Goal: Navigation & Orientation: Find specific page/section

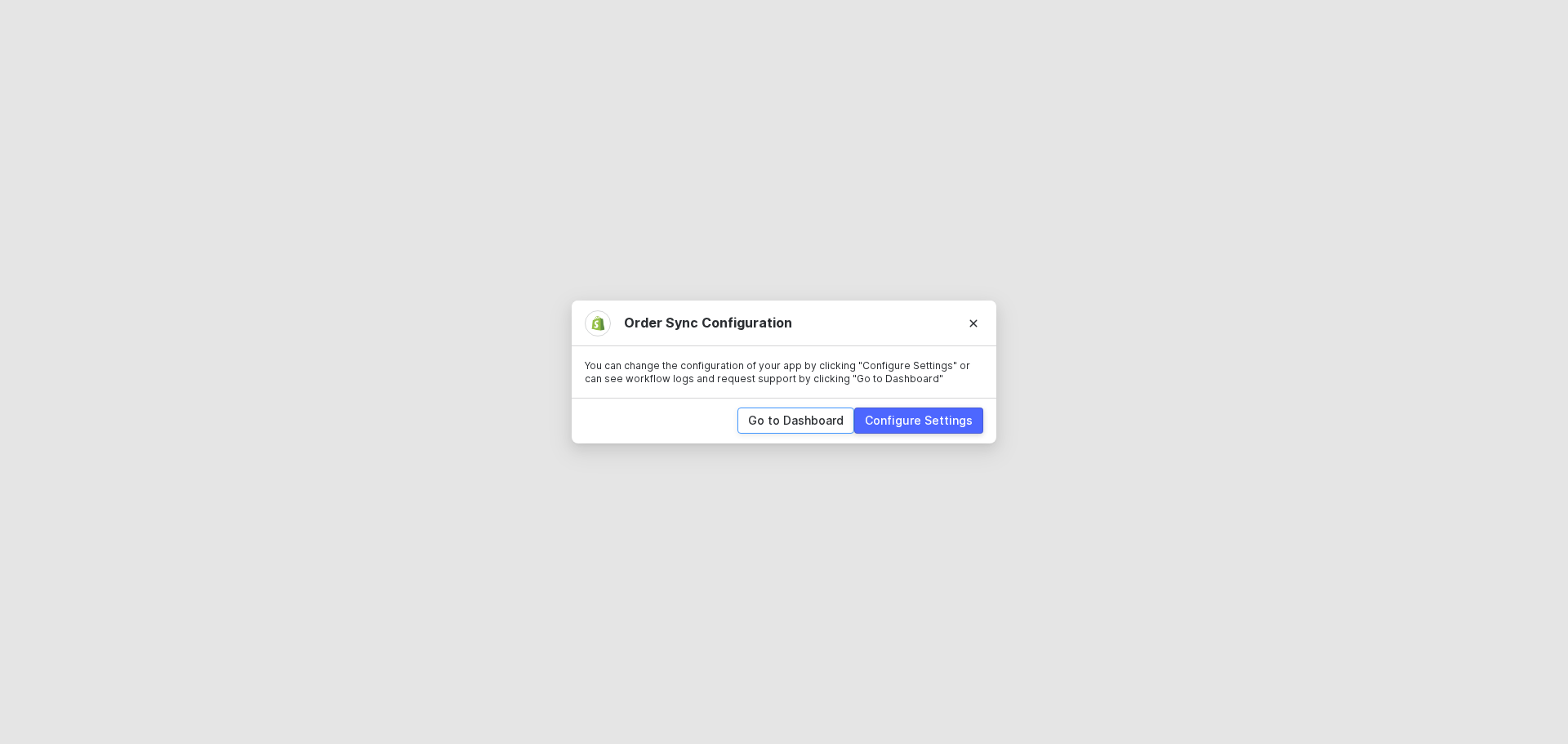
click at [795, 427] on div "Go to Dashboard" at bounding box center [796, 420] width 96 height 17
